Goal: Information Seeking & Learning: Learn about a topic

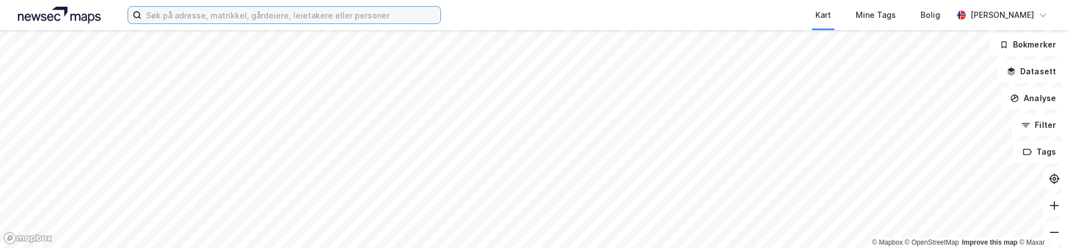
click at [254, 12] on input at bounding box center [291, 15] width 299 height 17
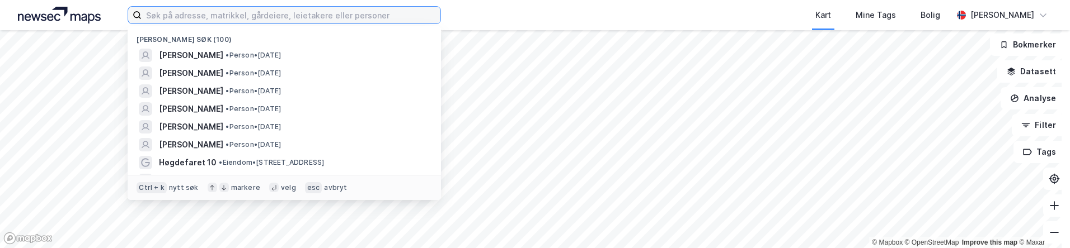
type input "h"
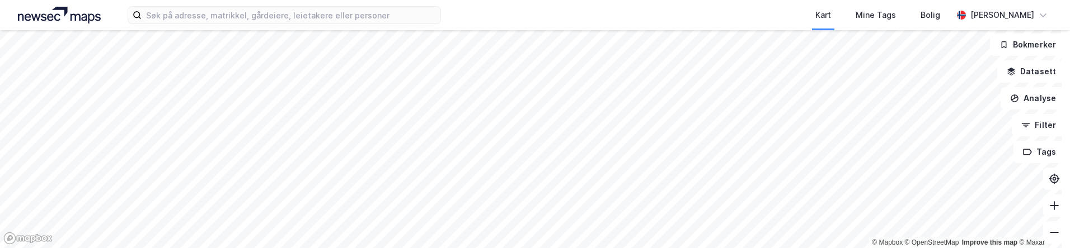
click at [1029, 248] on html "Kart Mine Tags Bolig Max Carlstrøm-Refsum © Mapbox © OpenStreetMap Improve this…" at bounding box center [535, 124] width 1070 height 248
click at [411, 16] on div "Kart Mine Tags Bolig Max Carlstrøm-Refsum © Mapbox © OpenStreetMap Improve this…" at bounding box center [535, 124] width 1070 height 248
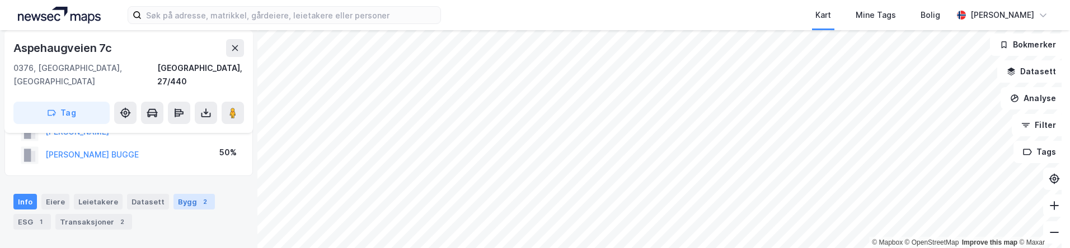
scroll to position [56, 0]
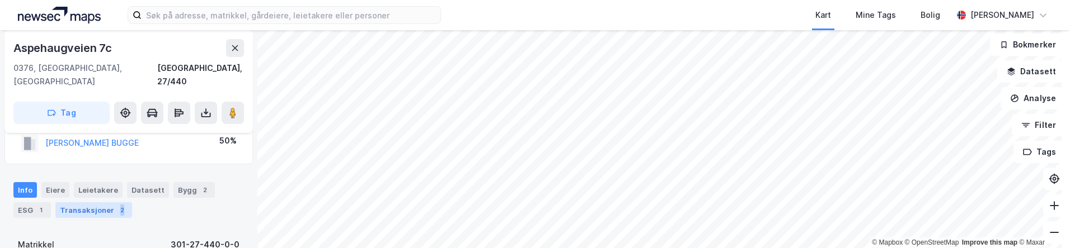
click at [116, 205] on div "2" at bounding box center [121, 210] width 11 height 11
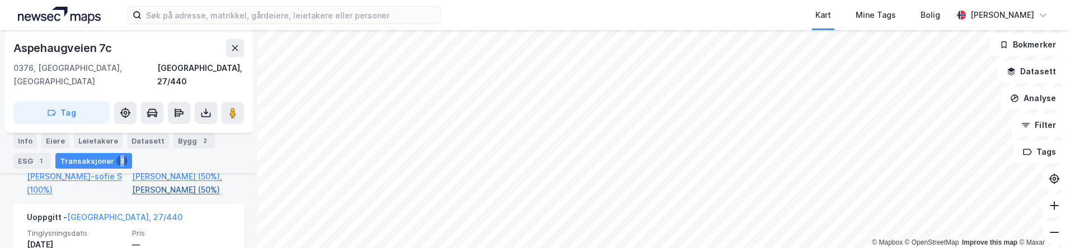
scroll to position [347, 0]
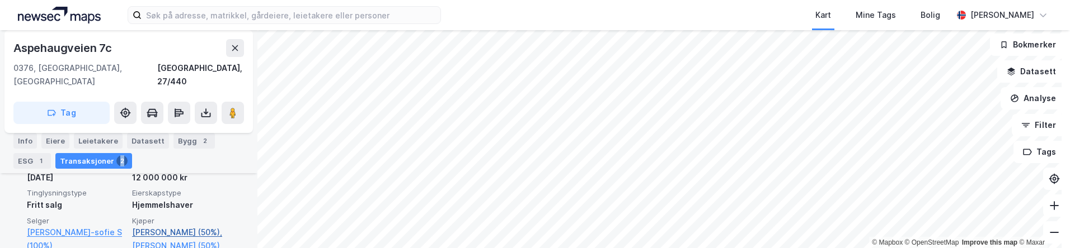
click at [160, 226] on link "Rigault Karoline Riis (50%)," at bounding box center [181, 232] width 98 height 13
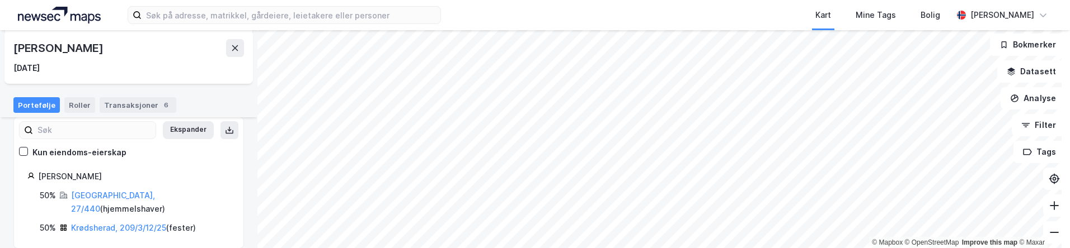
scroll to position [114, 0]
click at [115, 223] on link "Krødsherad, 209/3/12/25" at bounding box center [118, 228] width 95 height 10
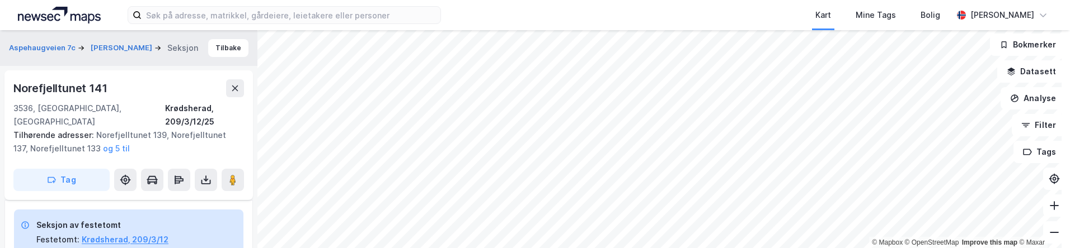
scroll to position [347, 0]
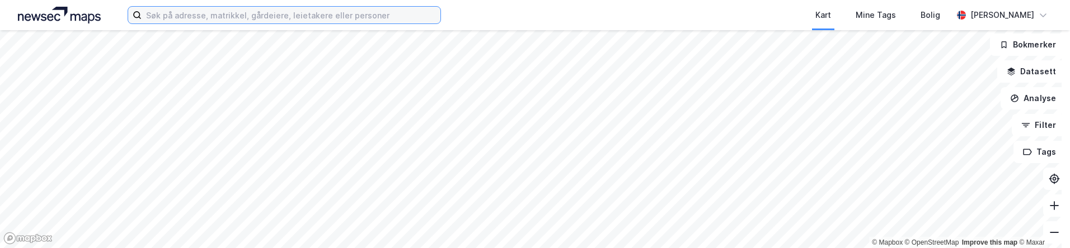
click at [301, 12] on input at bounding box center [291, 15] width 299 height 17
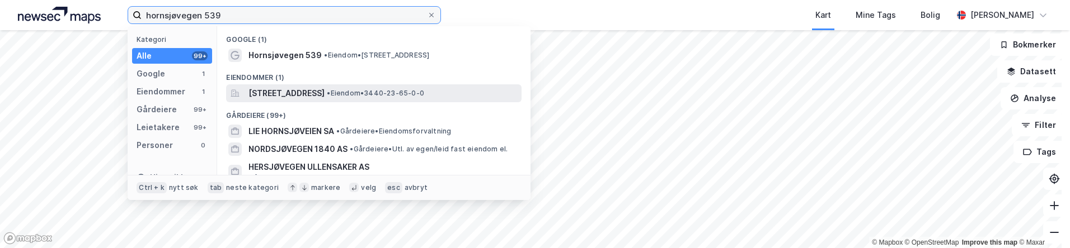
type input "hornsjøvegen 539"
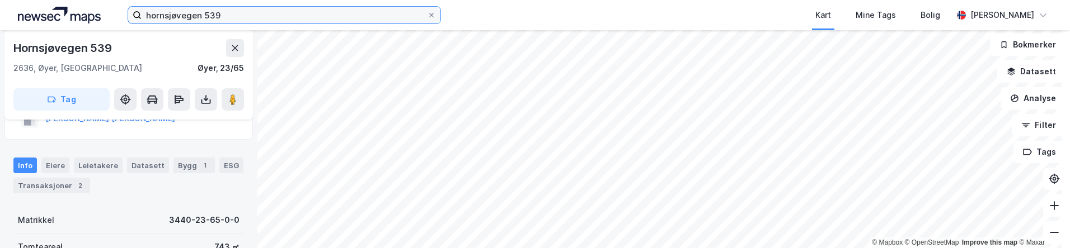
scroll to position [56, 0]
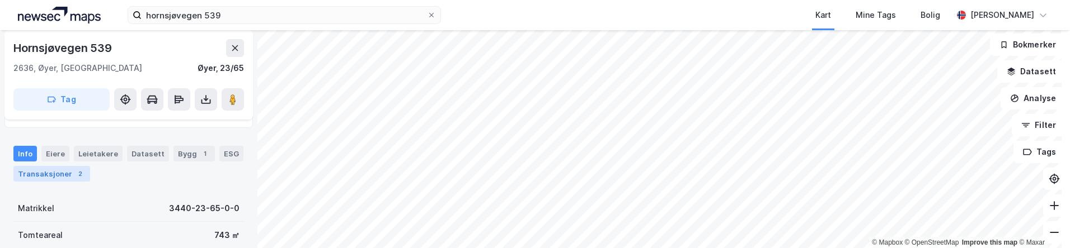
click at [55, 178] on div "Transaksjoner 2" at bounding box center [51, 174] width 77 height 16
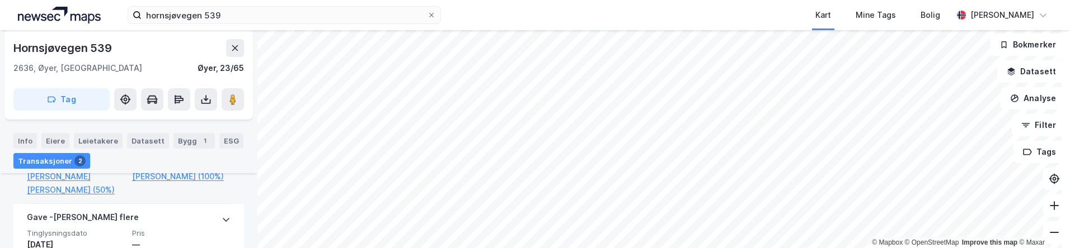
scroll to position [324, 0]
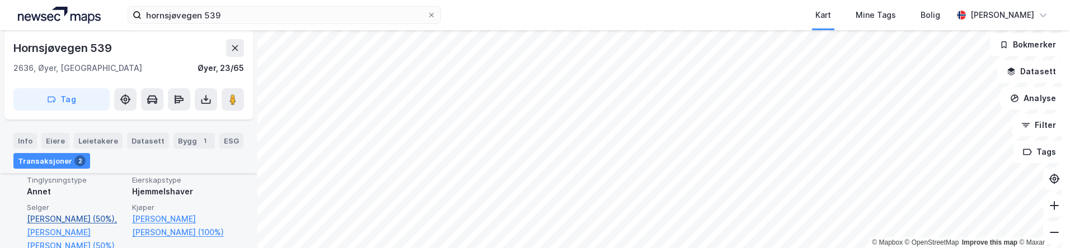
click at [50, 215] on link "[PERSON_NAME] (50%)," at bounding box center [76, 219] width 98 height 13
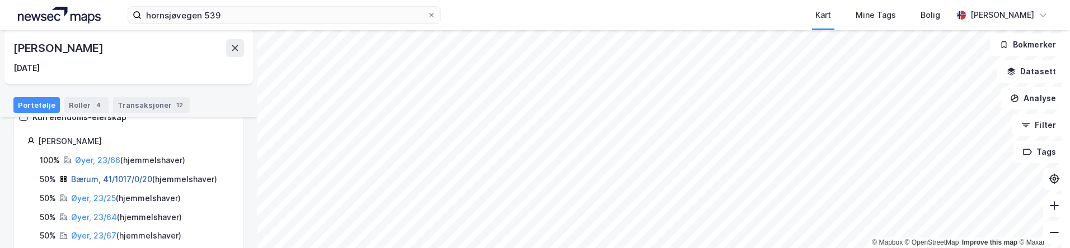
scroll to position [168, 0]
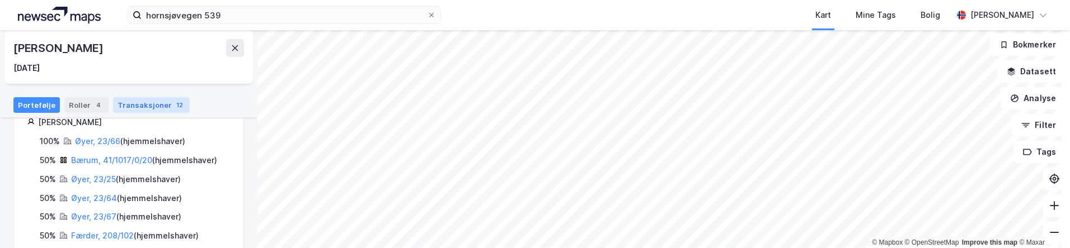
click at [152, 109] on div "Transaksjoner 12" at bounding box center [151, 105] width 77 height 16
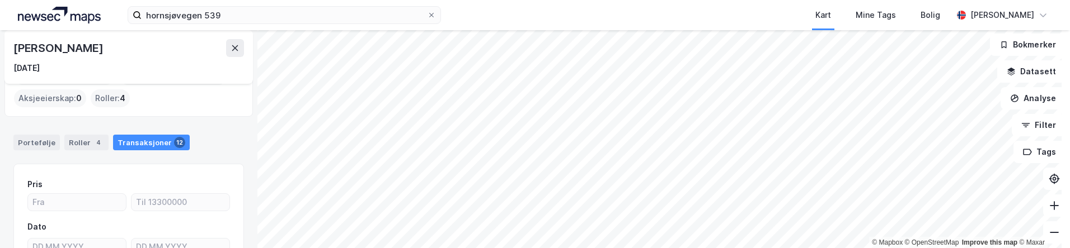
scroll to position [56, 0]
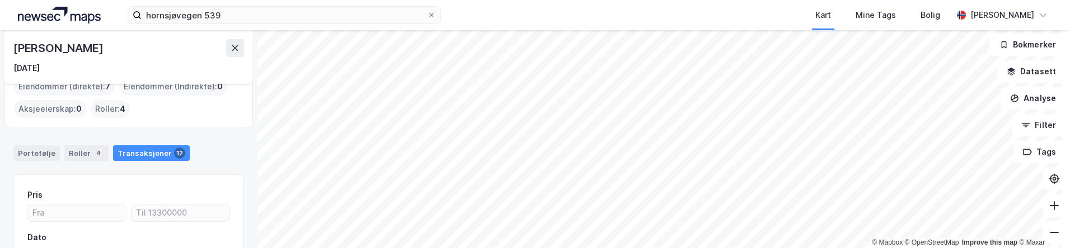
drag, startPoint x: 32, startPoint y: 152, endPoint x: 66, endPoint y: 139, distance: 36.0
click at [37, 151] on div "Portefølje" at bounding box center [36, 154] width 46 height 16
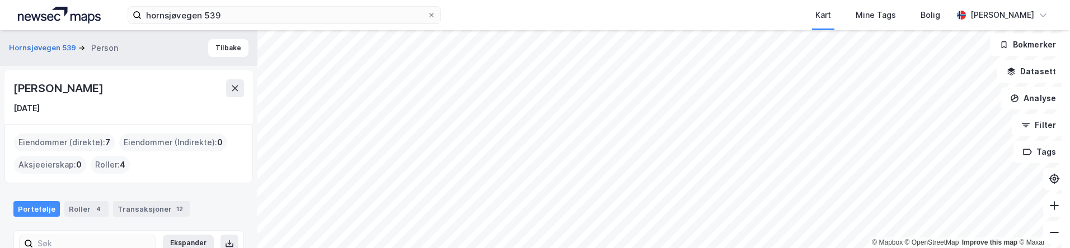
click at [78, 152] on div "Eiendommer (direkte) : 7 Eiendommer (Indirekte) : 0 Aksjeeierskap : 0 Roller : 4" at bounding box center [128, 154] width 229 height 40
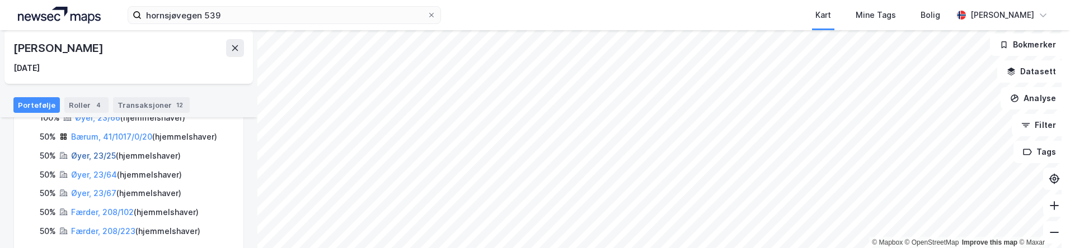
scroll to position [209, 0]
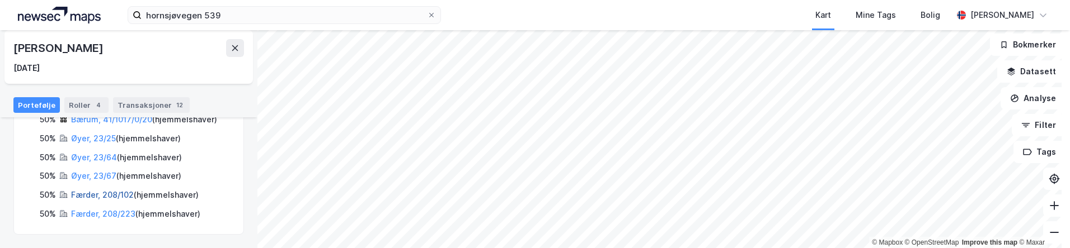
click at [109, 195] on link "Færder, 208/102" at bounding box center [102, 195] width 63 height 10
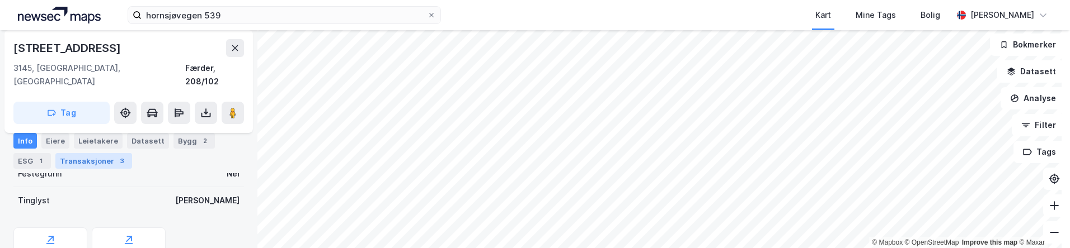
click at [106, 161] on div "Transaksjoner 3" at bounding box center [93, 161] width 77 height 16
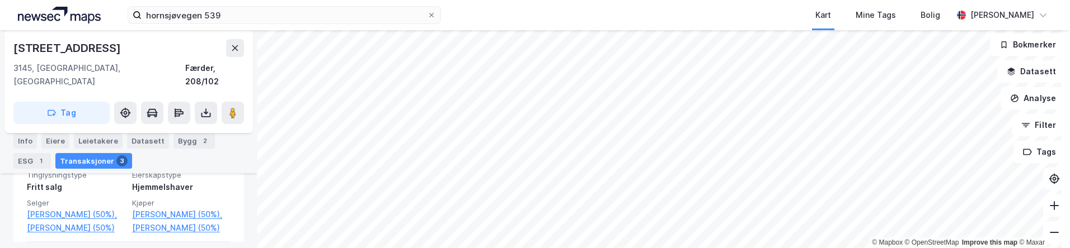
scroll to position [380, 0]
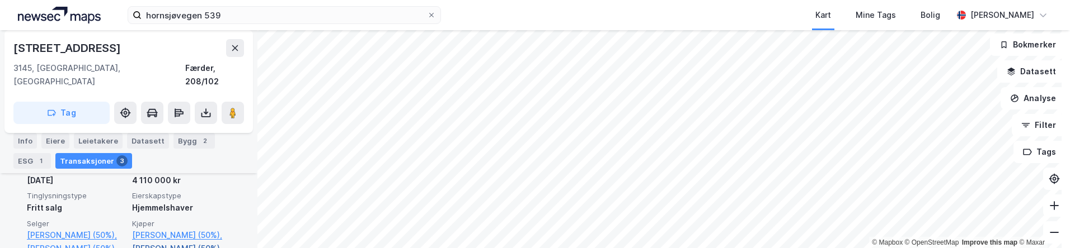
click at [158, 242] on link "[PERSON_NAME] (50%)" at bounding box center [181, 248] width 98 height 13
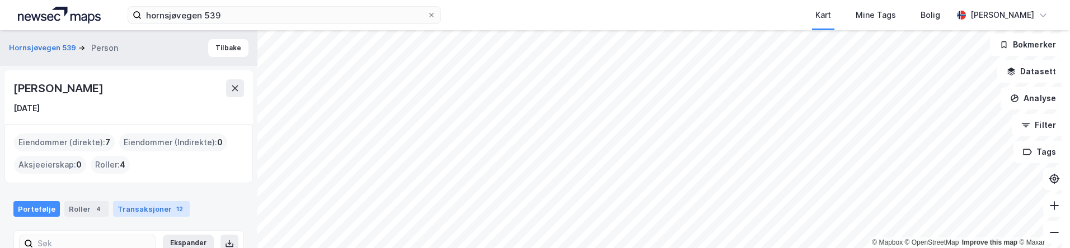
click at [140, 208] on div "Transaksjoner 12" at bounding box center [151, 209] width 77 height 16
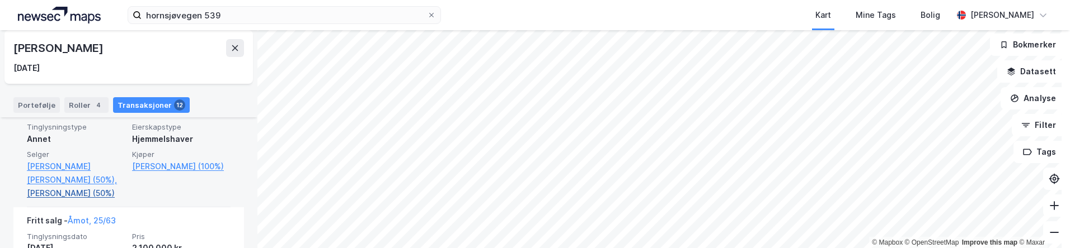
scroll to position [672, 0]
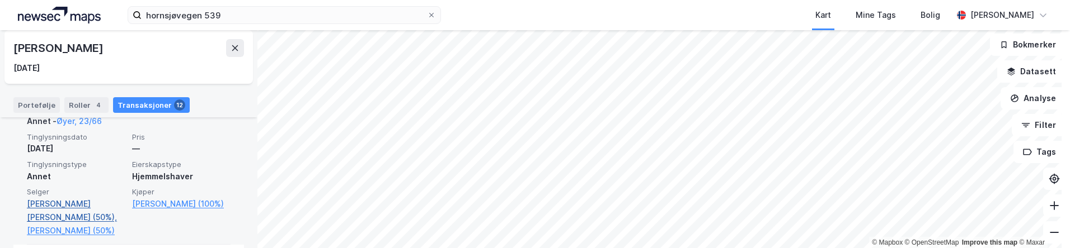
click at [54, 224] on link "[PERSON_NAME] [PERSON_NAME] (50%)," at bounding box center [76, 211] width 98 height 27
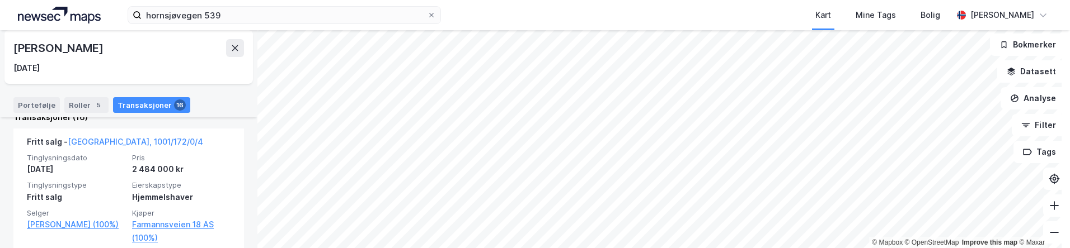
scroll to position [224, 0]
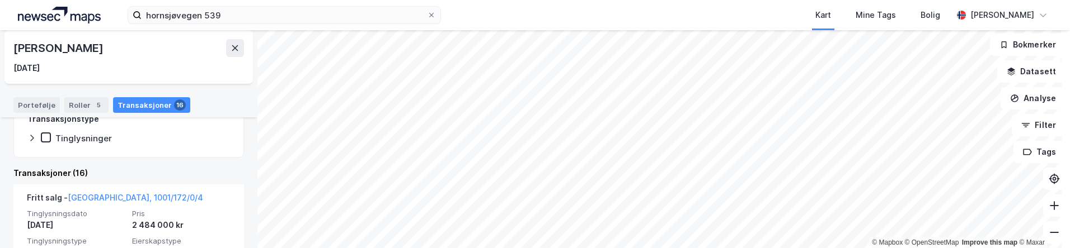
click at [139, 111] on div "Transaksjoner 16" at bounding box center [151, 105] width 77 height 16
click at [147, 104] on div "Transaksjoner 16" at bounding box center [151, 105] width 77 height 16
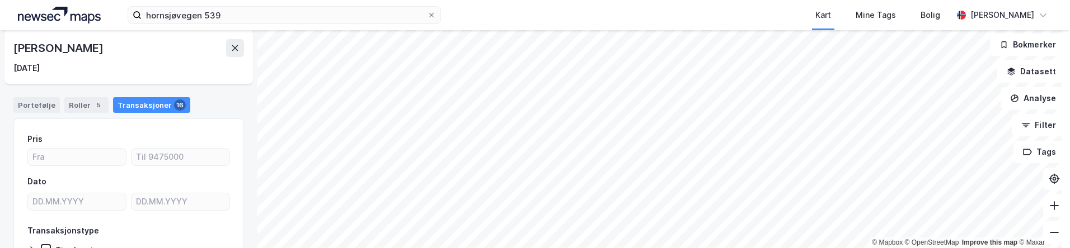
scroll to position [0, 0]
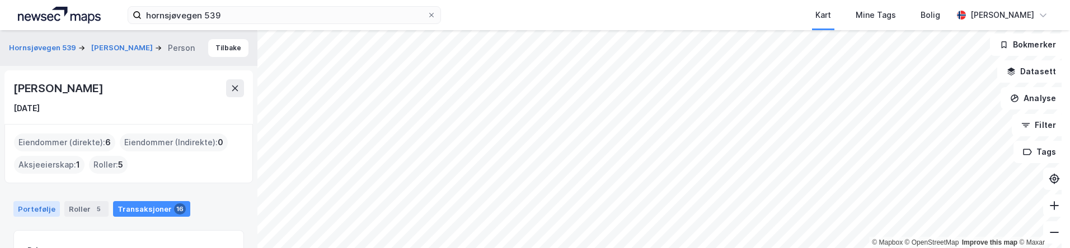
click at [23, 212] on div "Portefølje" at bounding box center [36, 209] width 46 height 16
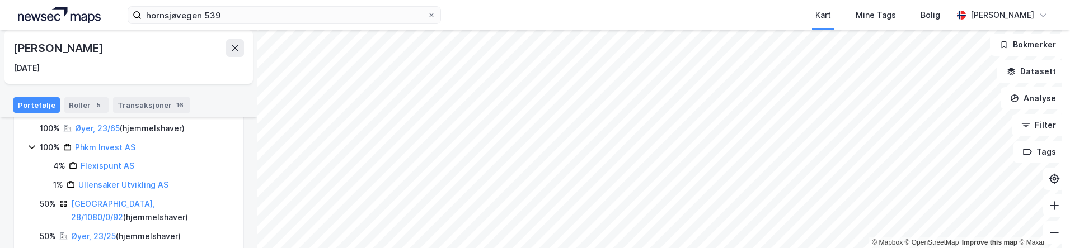
scroll to position [224, 0]
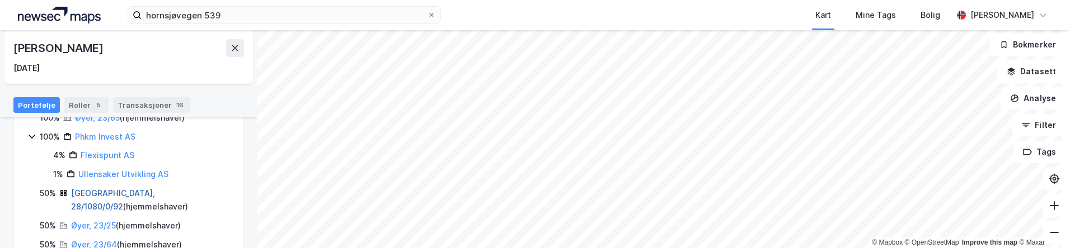
click at [117, 189] on link "[GEOGRAPHIC_DATA], 28/1080/0/92" at bounding box center [113, 200] width 84 height 23
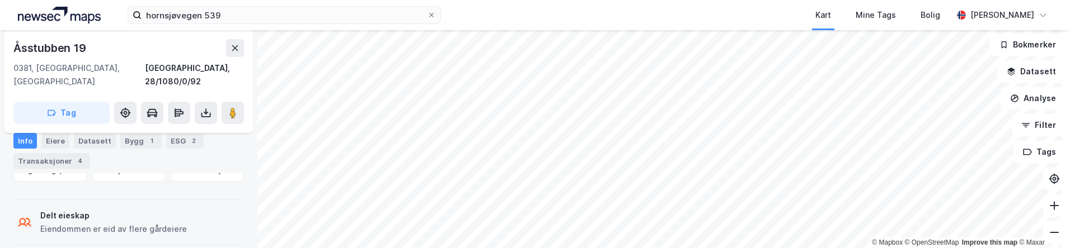
scroll to position [381, 0]
click at [53, 158] on div "Transaksjoner 4" at bounding box center [51, 161] width 77 height 16
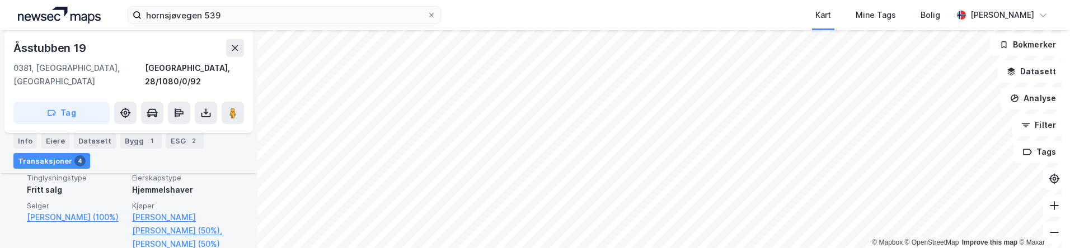
scroll to position [492, 0]
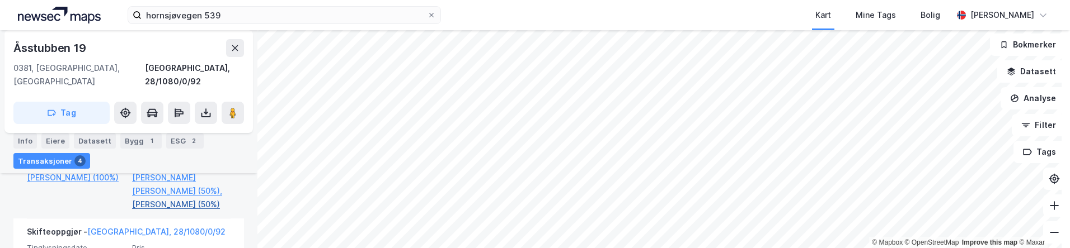
click at [175, 198] on link "[PERSON_NAME] (50%)" at bounding box center [181, 204] width 98 height 13
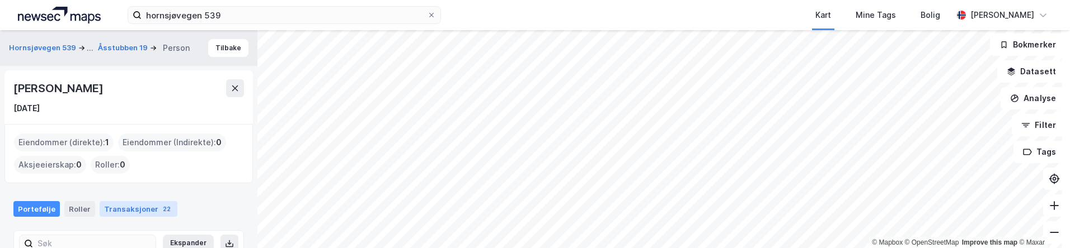
click at [125, 209] on div "Transaksjoner 22" at bounding box center [139, 209] width 78 height 16
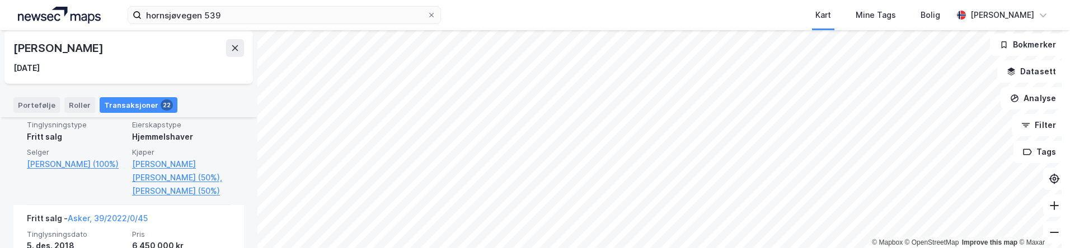
scroll to position [504, 0]
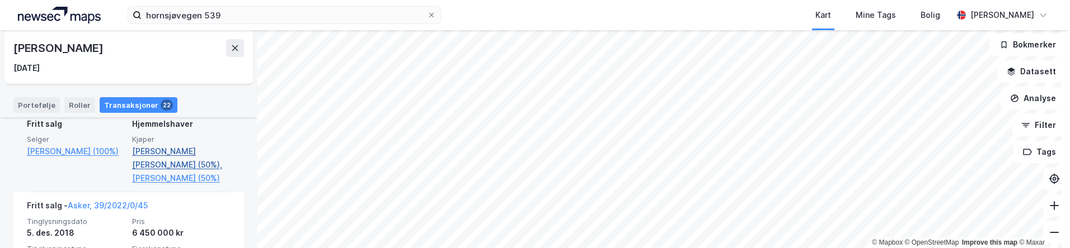
click at [183, 147] on link "[PERSON_NAME] [PERSON_NAME] (50%)," at bounding box center [181, 158] width 98 height 27
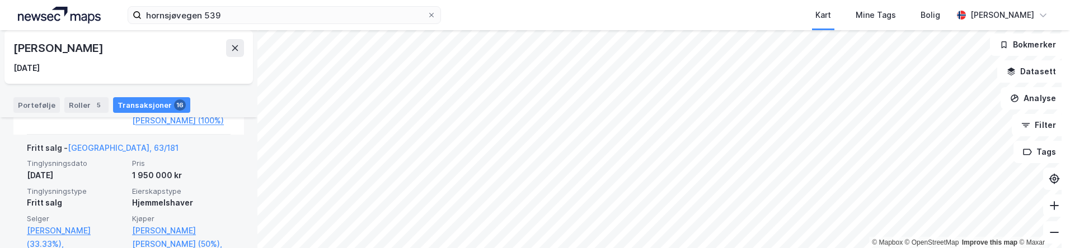
scroll to position [1863, 0]
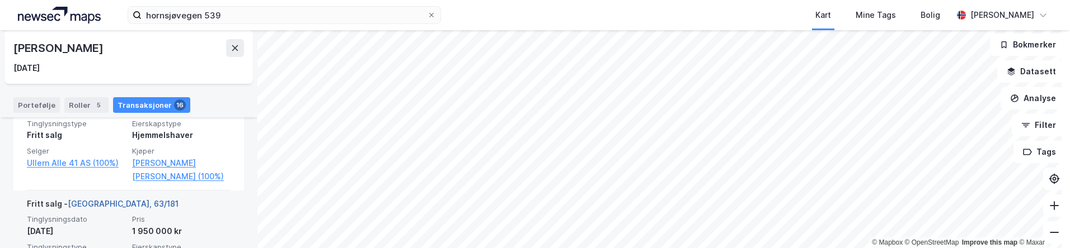
click at [111, 199] on link "[GEOGRAPHIC_DATA], 63/181" at bounding box center [123, 204] width 111 height 10
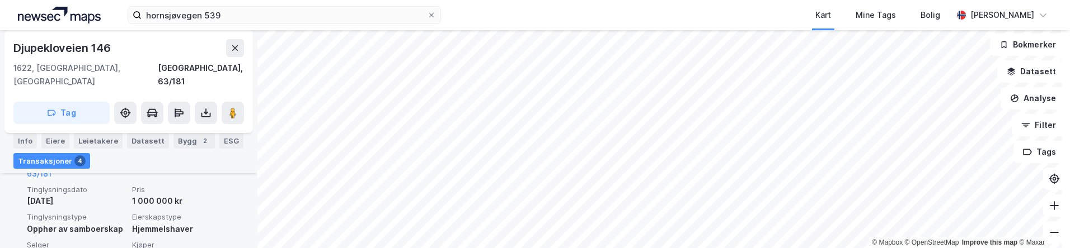
scroll to position [360, 0]
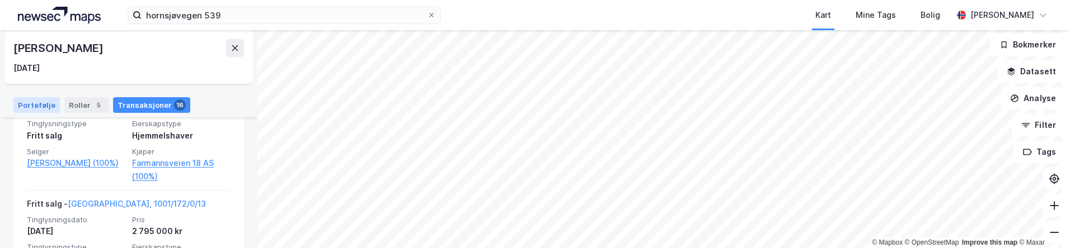
click at [36, 105] on div "Portefølje" at bounding box center [36, 105] width 46 height 16
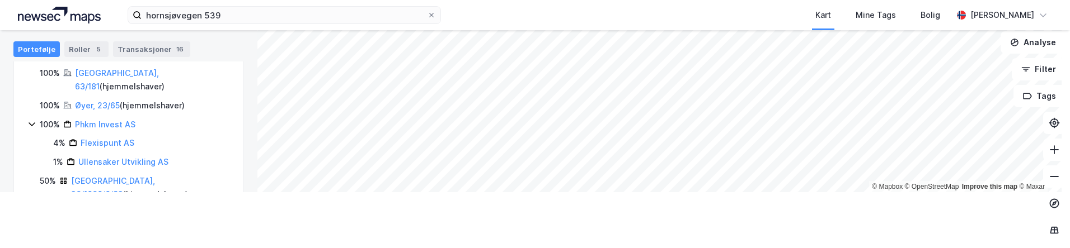
scroll to position [191, 0]
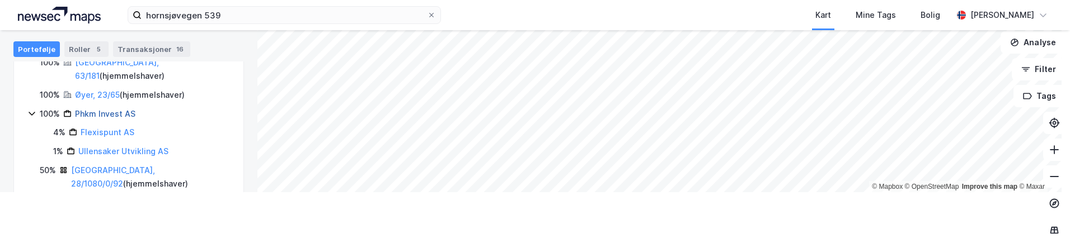
click at [127, 109] on link "Phkm Invest AS" at bounding box center [105, 114] width 60 height 10
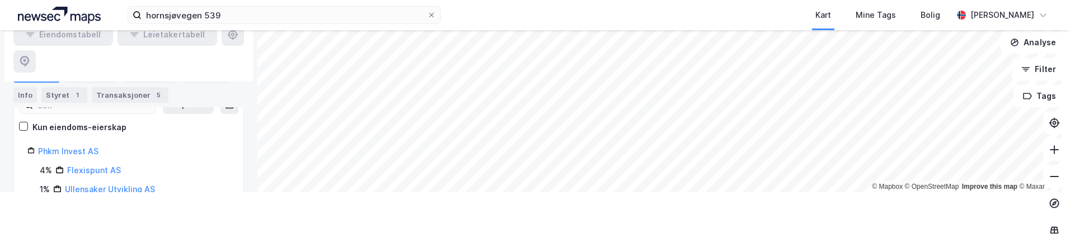
scroll to position [160, 0]
drag, startPoint x: 109, startPoint y: 130, endPoint x: 94, endPoint y: 137, distance: 16.0
click at [106, 140] on div "Phkm Invest AS 4% Flexispunt AS 1% Ullensaker Utvikling AS" at bounding box center [128, 165] width 203 height 51
click at [92, 161] on link "Flexispunt AS" at bounding box center [94, 166] width 54 height 10
